Goal: Task Accomplishment & Management: Use online tool/utility

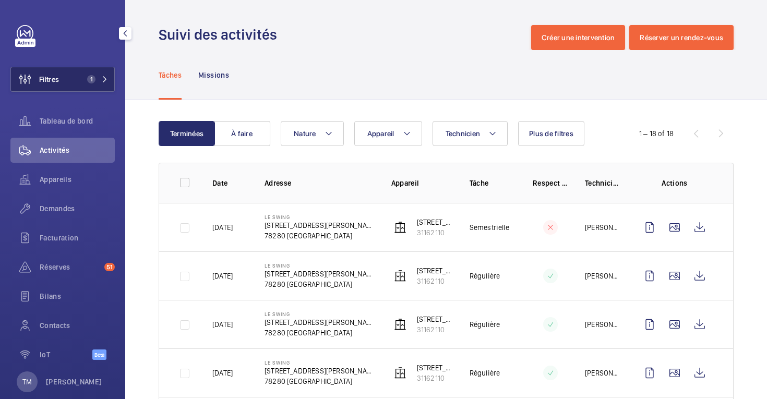
click at [54, 75] on span "Filtres" at bounding box center [49, 79] width 20 height 10
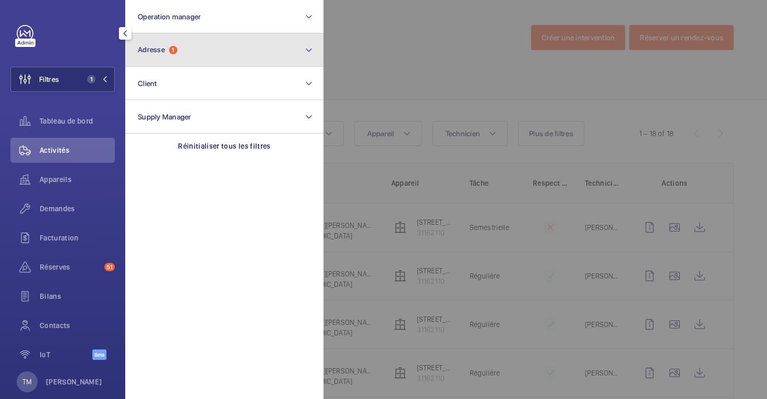
click at [193, 60] on button "Adresse 1" at bounding box center [224, 49] width 198 height 33
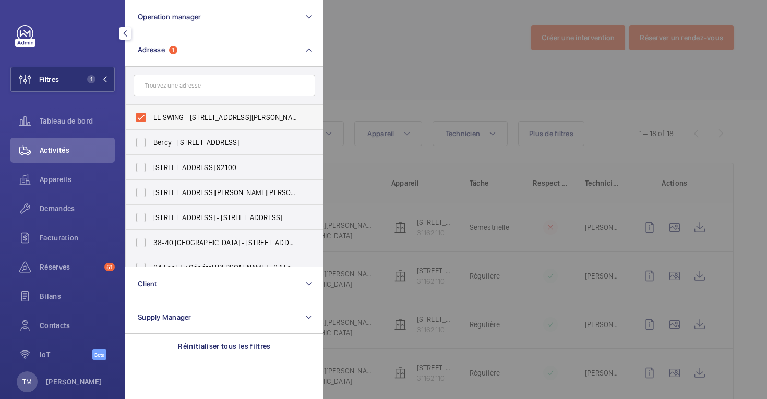
click at [143, 121] on label "LE SWING - [STREET_ADDRESS][PERSON_NAME]" at bounding box center [217, 117] width 182 height 25
click at [143, 121] on input "LE SWING - [STREET_ADDRESS][PERSON_NAME]" at bounding box center [140, 117] width 21 height 21
checkbox input "false"
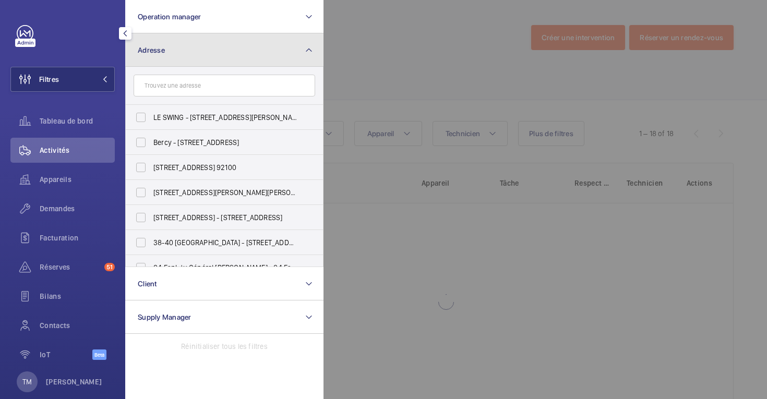
click at [217, 57] on button "Adresse" at bounding box center [224, 49] width 198 height 33
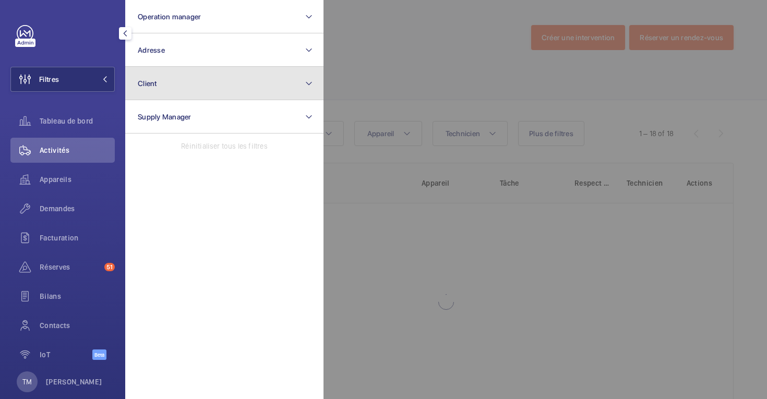
click at [183, 92] on button "Client" at bounding box center [224, 83] width 198 height 33
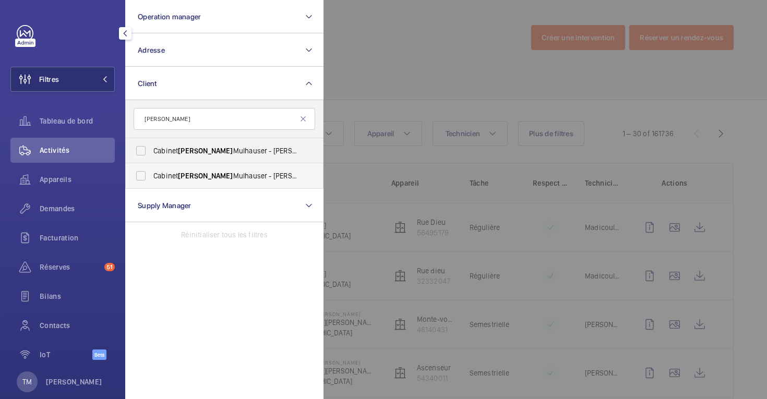
type input "[PERSON_NAME]"
click at [145, 176] on label "Cabinet [PERSON_NAME] [PERSON_NAME] - [PERSON_NAME]" at bounding box center [217, 175] width 182 height 25
click at [145, 176] on input "Cabinet [PERSON_NAME] [PERSON_NAME] - [PERSON_NAME]" at bounding box center [140, 175] width 21 height 21
checkbox input "true"
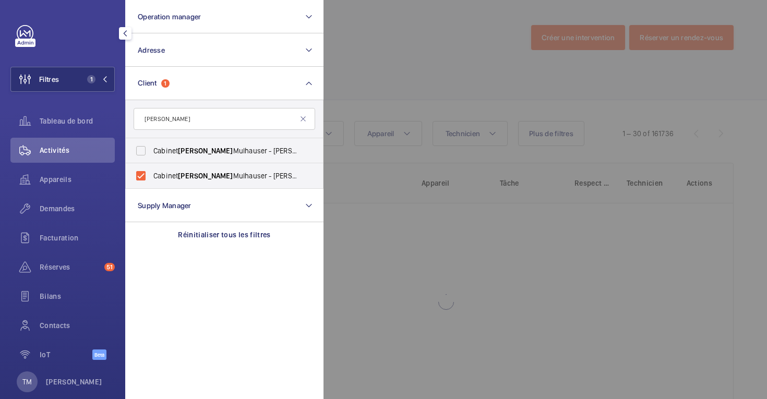
click at [406, 75] on div at bounding box center [706, 199] width 767 height 399
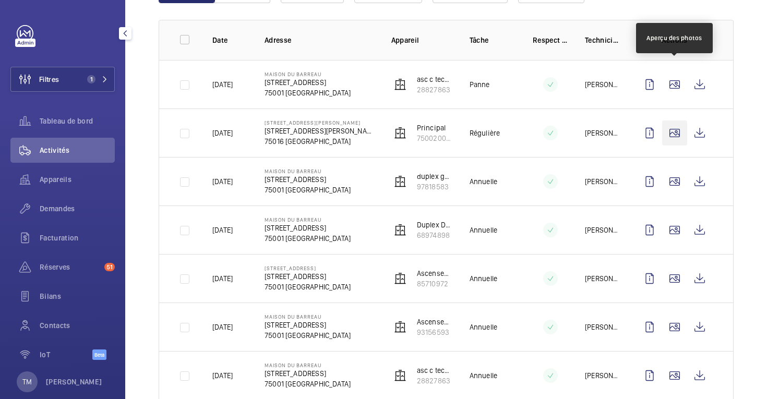
scroll to position [133, 0]
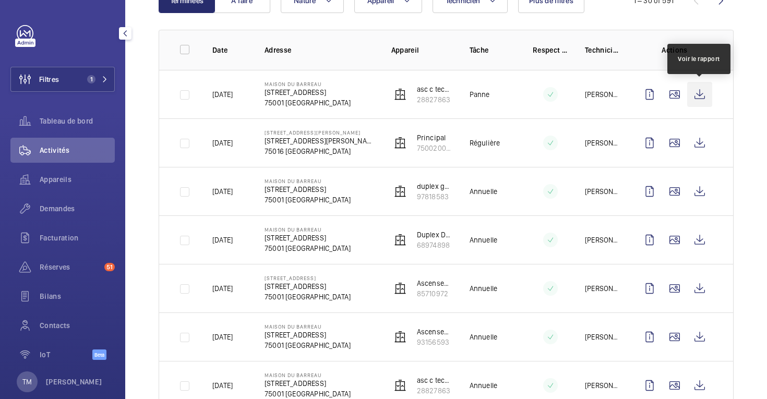
click at [699, 94] on wm-front-icon-button at bounding box center [699, 94] width 25 height 25
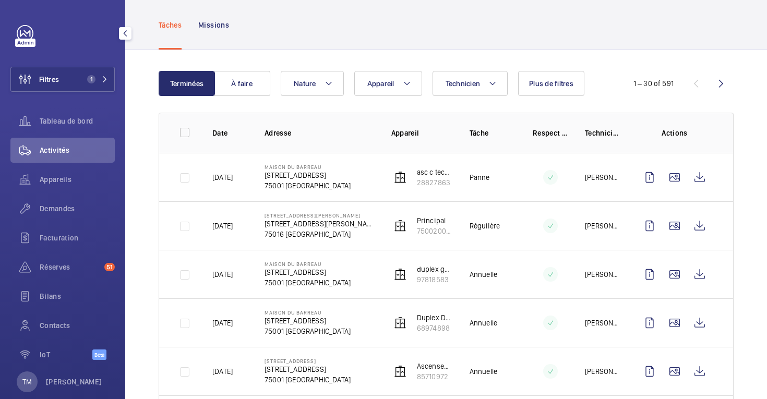
scroll to position [38, 0]
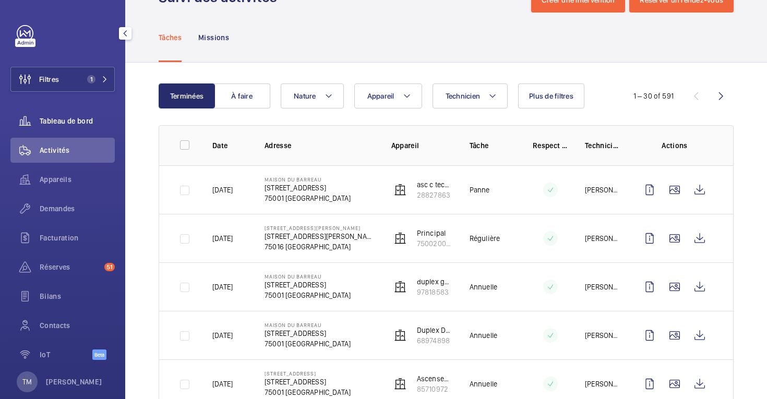
click at [65, 121] on span "Tableau de bord" at bounding box center [77, 121] width 75 height 10
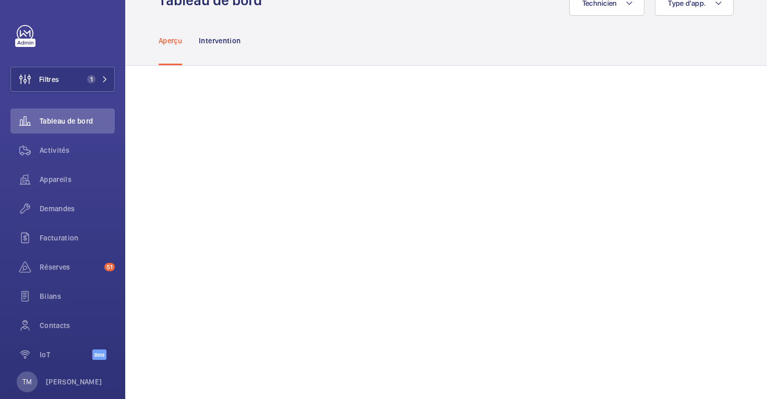
scroll to position [35, 0]
click at [59, 151] on span "Activités" at bounding box center [77, 150] width 75 height 10
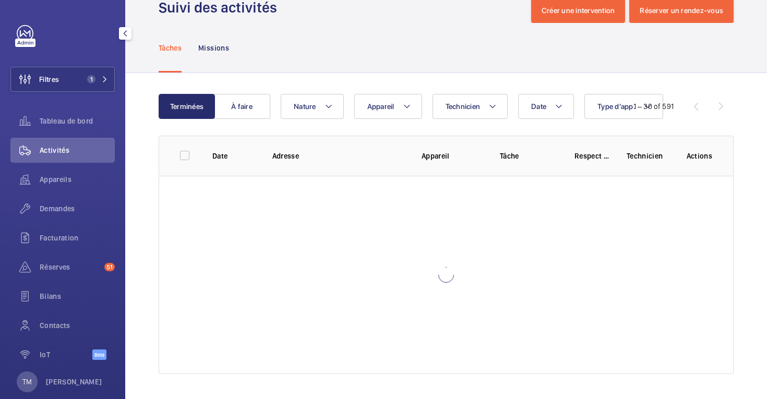
scroll to position [27, 0]
click at [51, 177] on span "Appareils" at bounding box center [77, 179] width 75 height 10
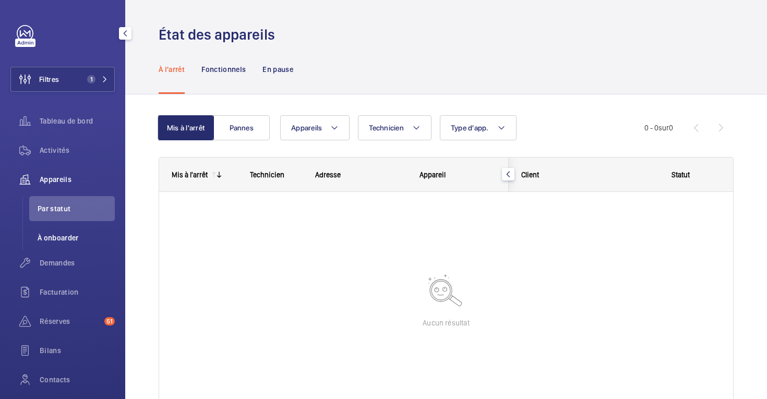
click at [59, 238] on span "À onboarder" at bounding box center [76, 238] width 77 height 10
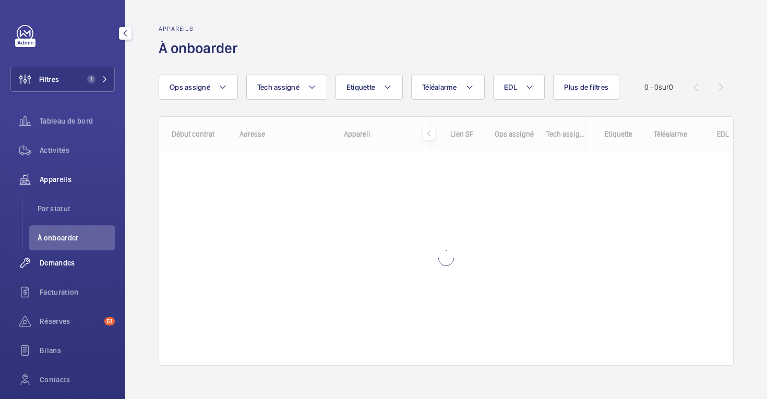
click at [56, 264] on span "Demandes" at bounding box center [77, 263] width 75 height 10
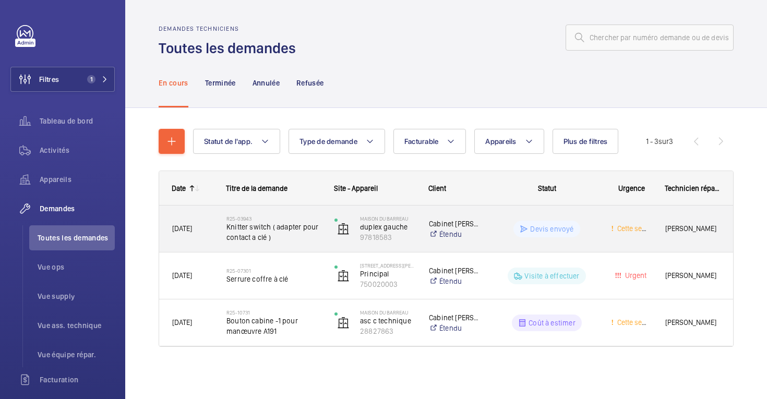
click at [640, 227] on span "Cette semaine" at bounding box center [638, 228] width 46 height 8
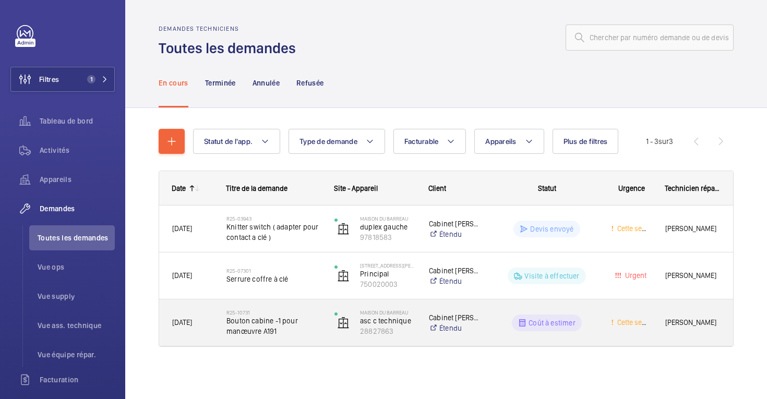
click at [634, 323] on span "Cette semaine" at bounding box center [638, 322] width 46 height 8
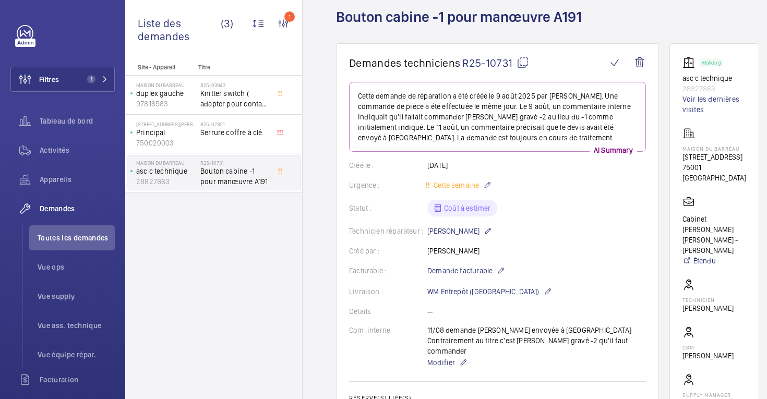
scroll to position [33, 0]
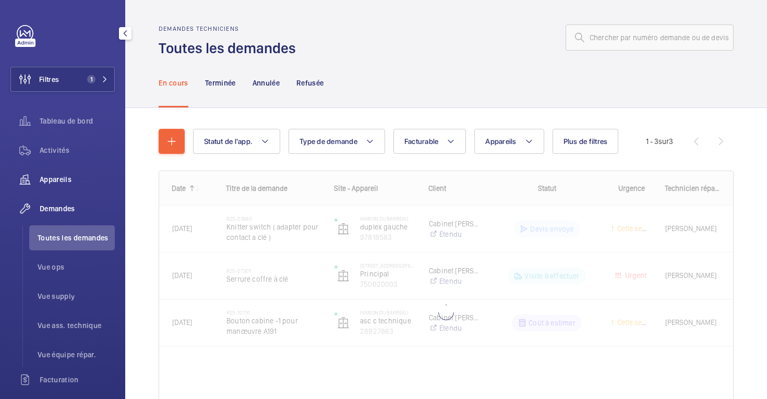
click at [46, 181] on span "Appareils" at bounding box center [77, 179] width 75 height 10
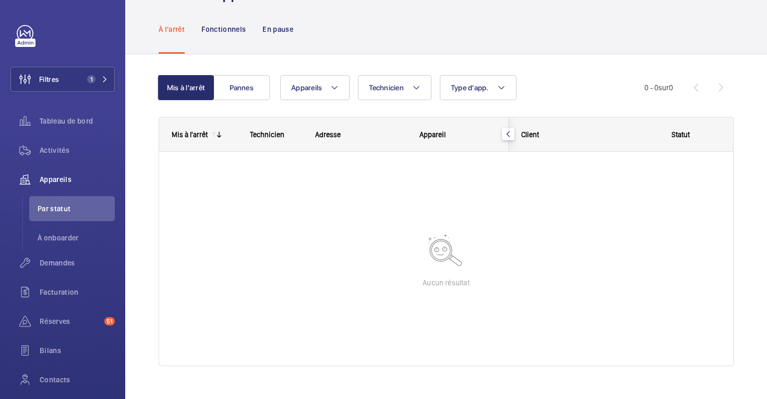
scroll to position [41, 0]
click at [56, 178] on span "Appareils" at bounding box center [77, 179] width 75 height 10
click at [56, 141] on div "Activités" at bounding box center [62, 150] width 104 height 25
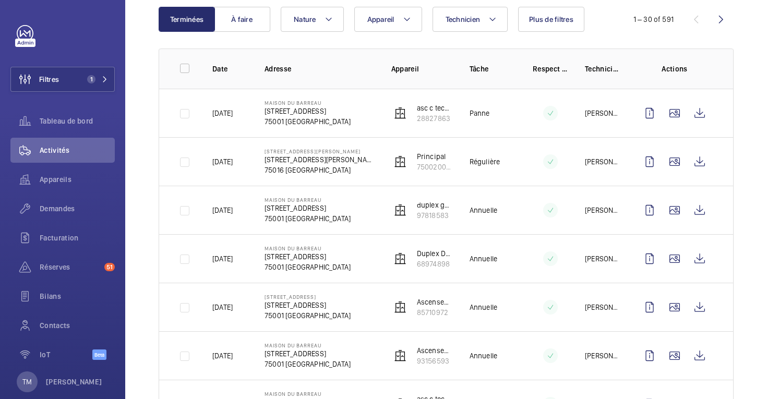
scroll to position [7, 0]
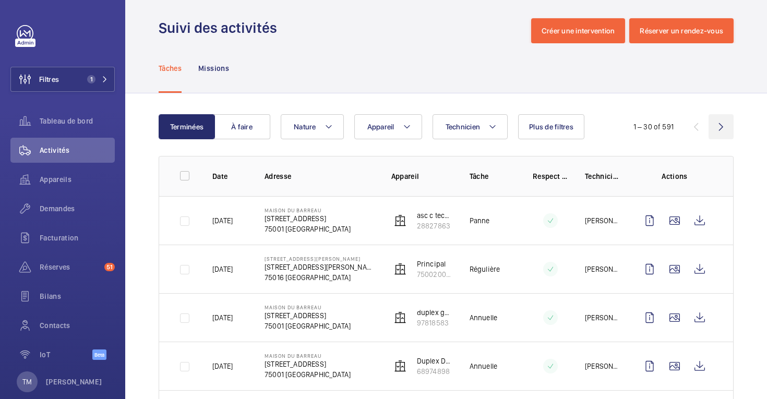
click at [719, 126] on wm-front-icon-button at bounding box center [721, 126] width 25 height 25
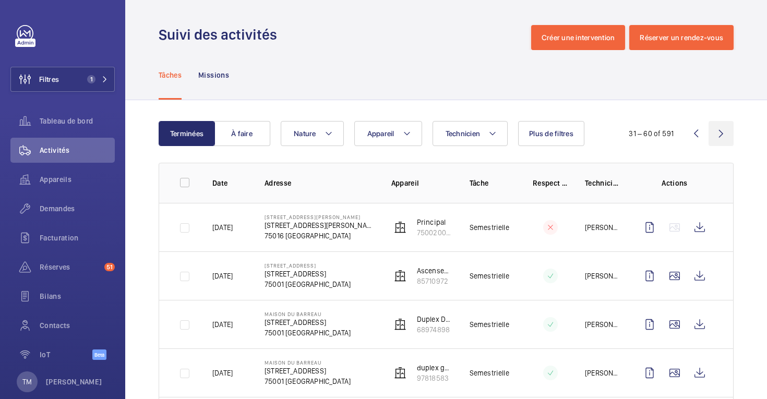
click at [723, 135] on wm-front-icon-button at bounding box center [721, 133] width 25 height 25
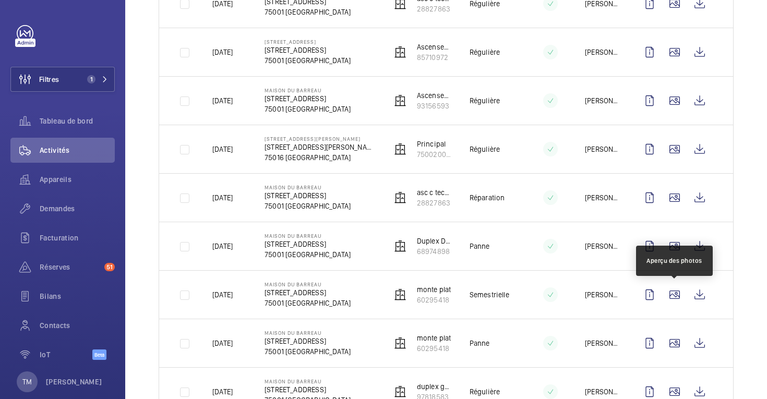
scroll to position [1285, 0]
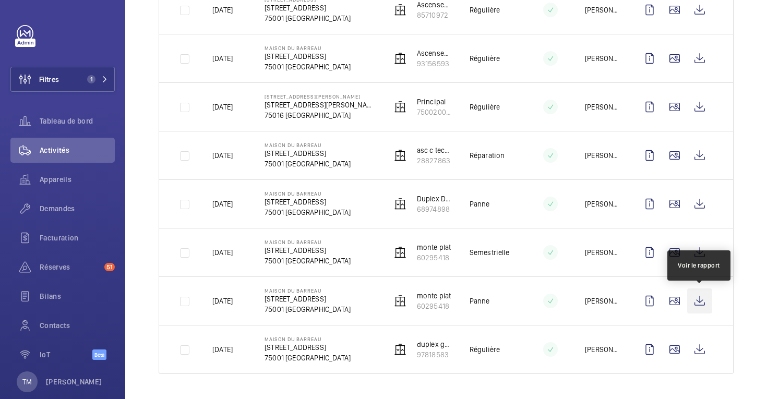
click at [700, 297] on wm-front-icon-button at bounding box center [699, 301] width 25 height 25
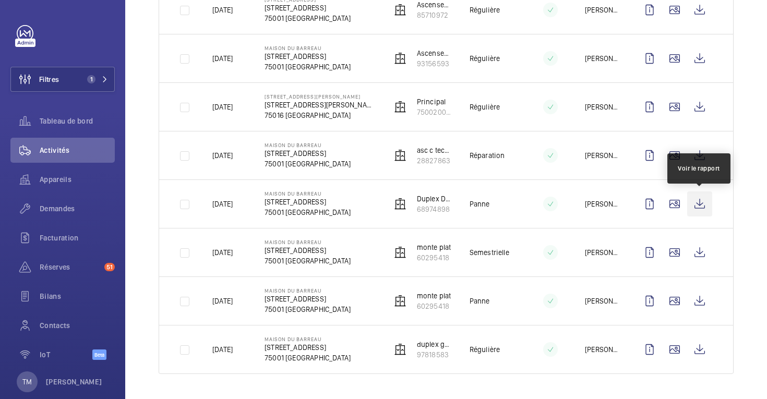
click at [698, 200] on wm-front-icon-button at bounding box center [699, 203] width 25 height 25
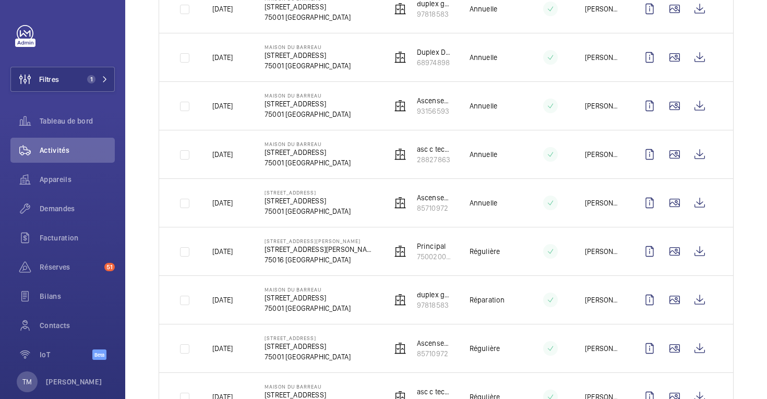
scroll to position [0, 0]
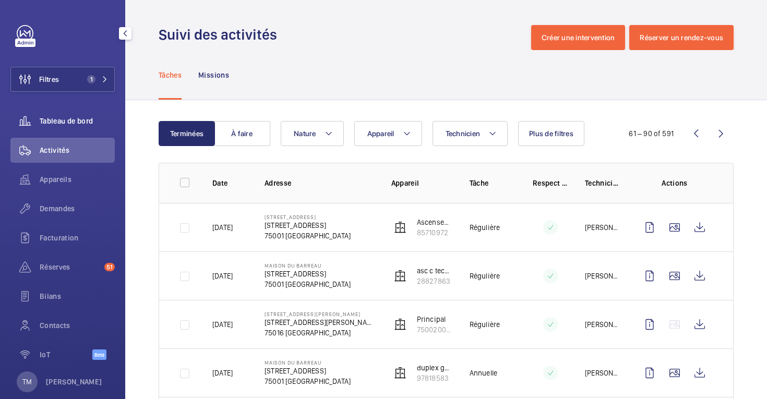
click at [63, 127] on div "Tableau de bord" at bounding box center [62, 121] width 104 height 25
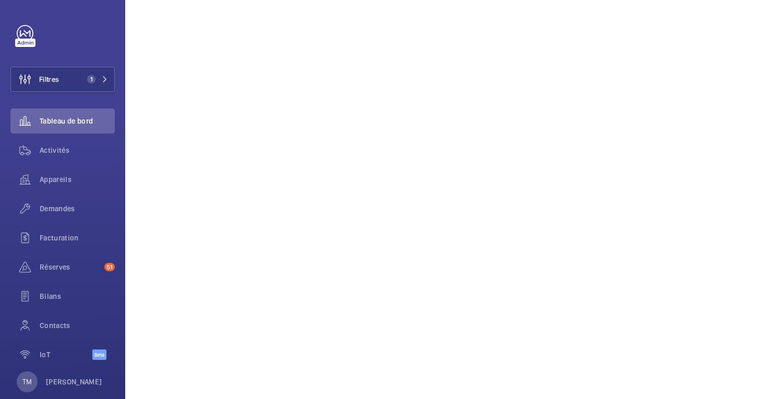
scroll to position [649, 0]
click at [47, 151] on span "Activités" at bounding box center [77, 150] width 75 height 10
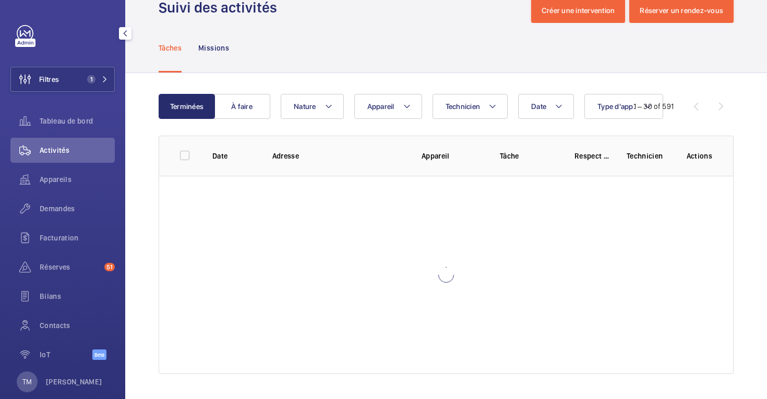
scroll to position [27, 0]
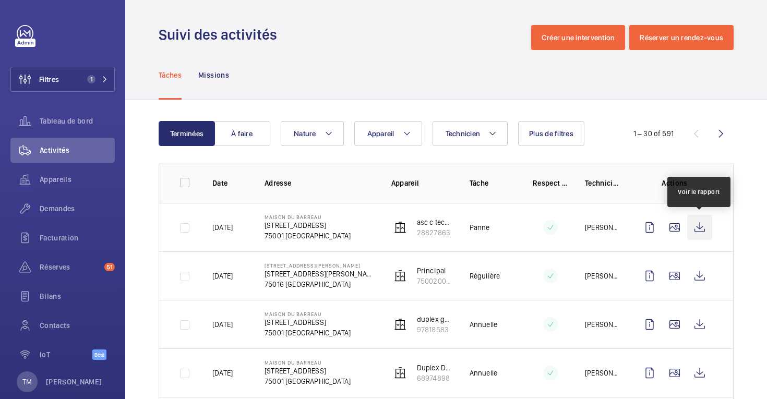
click at [697, 223] on wm-front-icon-button at bounding box center [699, 227] width 25 height 25
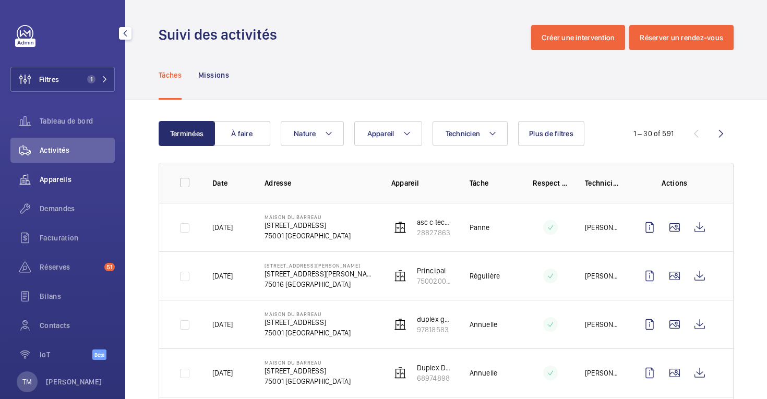
click at [46, 177] on span "Appareils" at bounding box center [77, 179] width 75 height 10
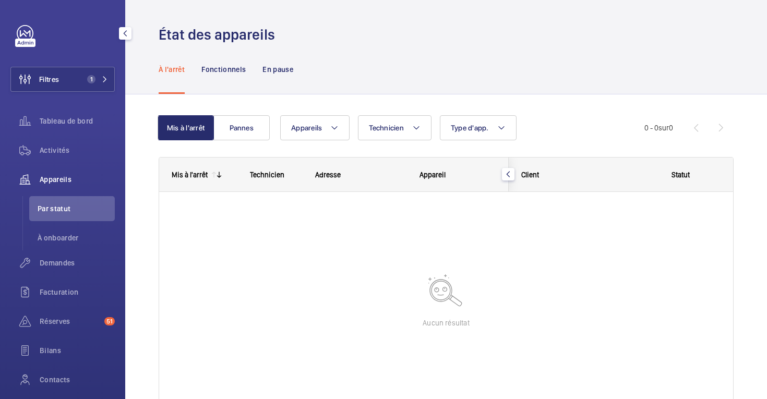
click at [53, 178] on span "Appareils" at bounding box center [77, 179] width 75 height 10
click at [56, 152] on span "Activités" at bounding box center [77, 150] width 75 height 10
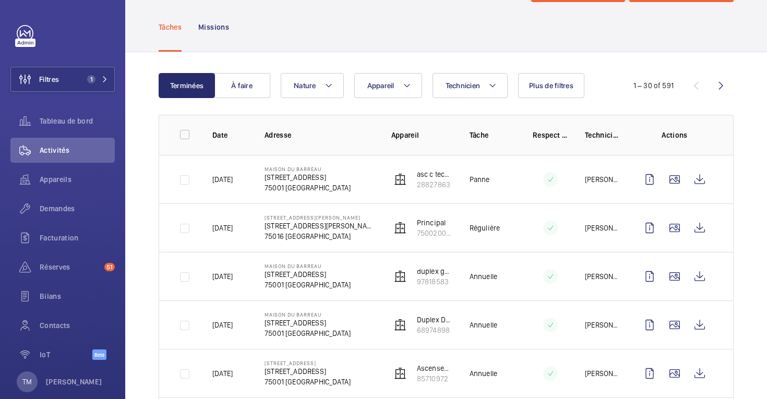
scroll to position [53, 0]
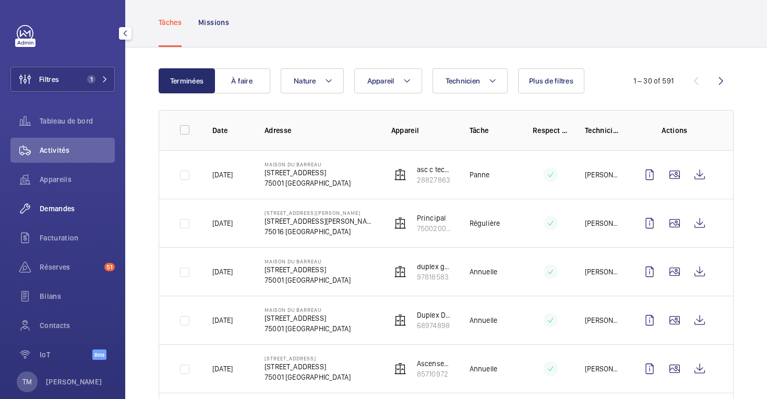
click at [63, 207] on span "Demandes" at bounding box center [77, 208] width 75 height 10
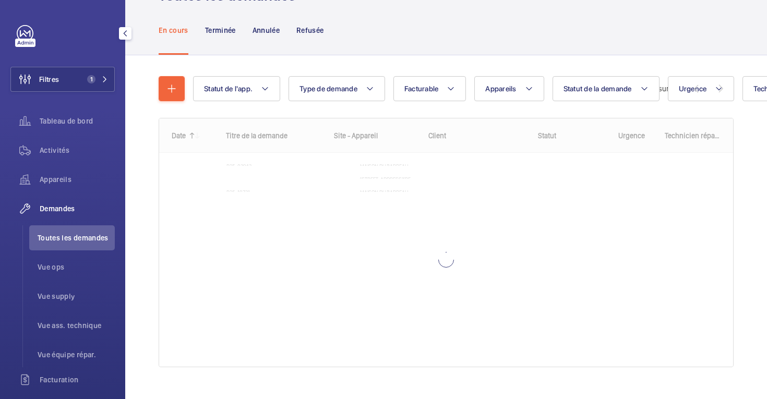
scroll to position [53, 0]
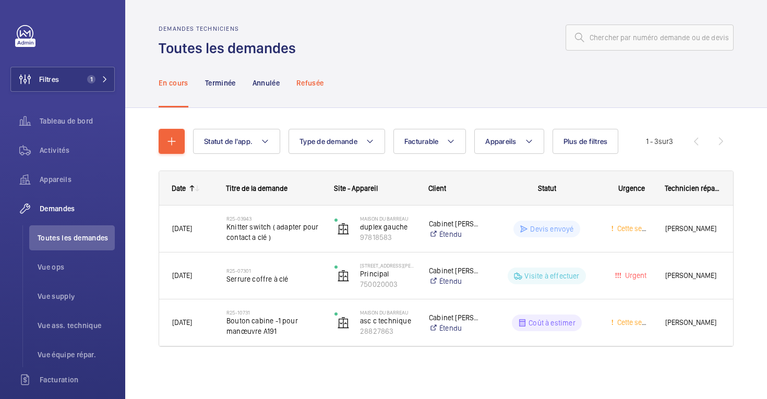
click at [315, 87] on p "Refusée" at bounding box center [309, 83] width 27 height 10
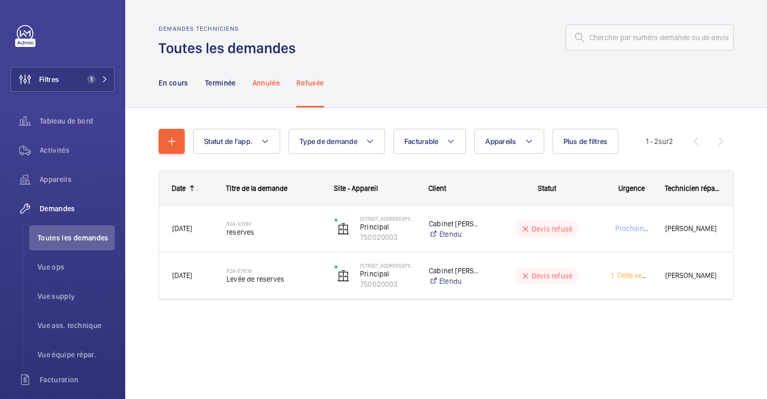
click at [271, 87] on p "Annulée" at bounding box center [266, 83] width 27 height 10
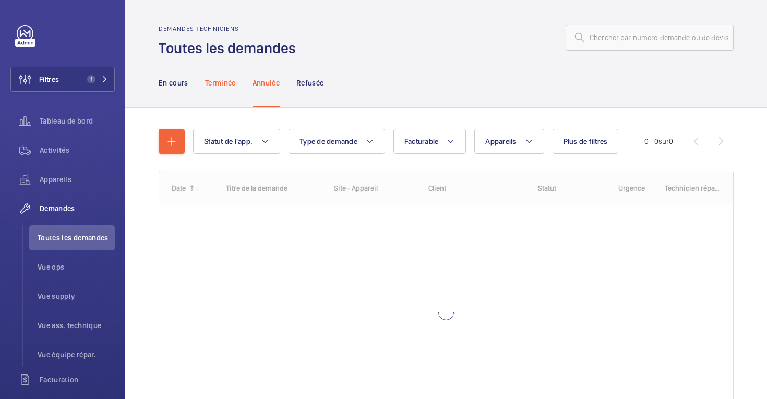
click at [221, 86] on p "Terminée" at bounding box center [220, 83] width 31 height 10
